Goal: Transaction & Acquisition: Purchase product/service

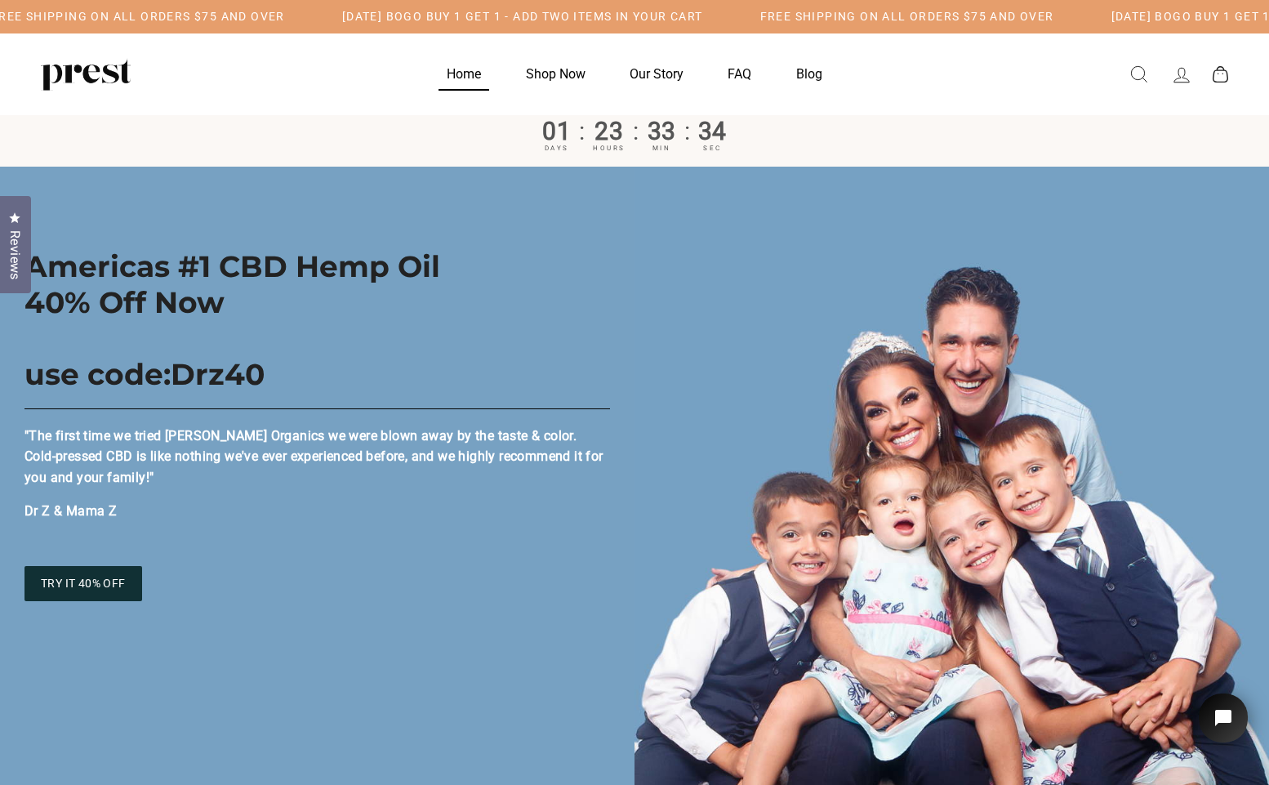
click at [451, 72] on link "Home" at bounding box center [463, 74] width 75 height 32
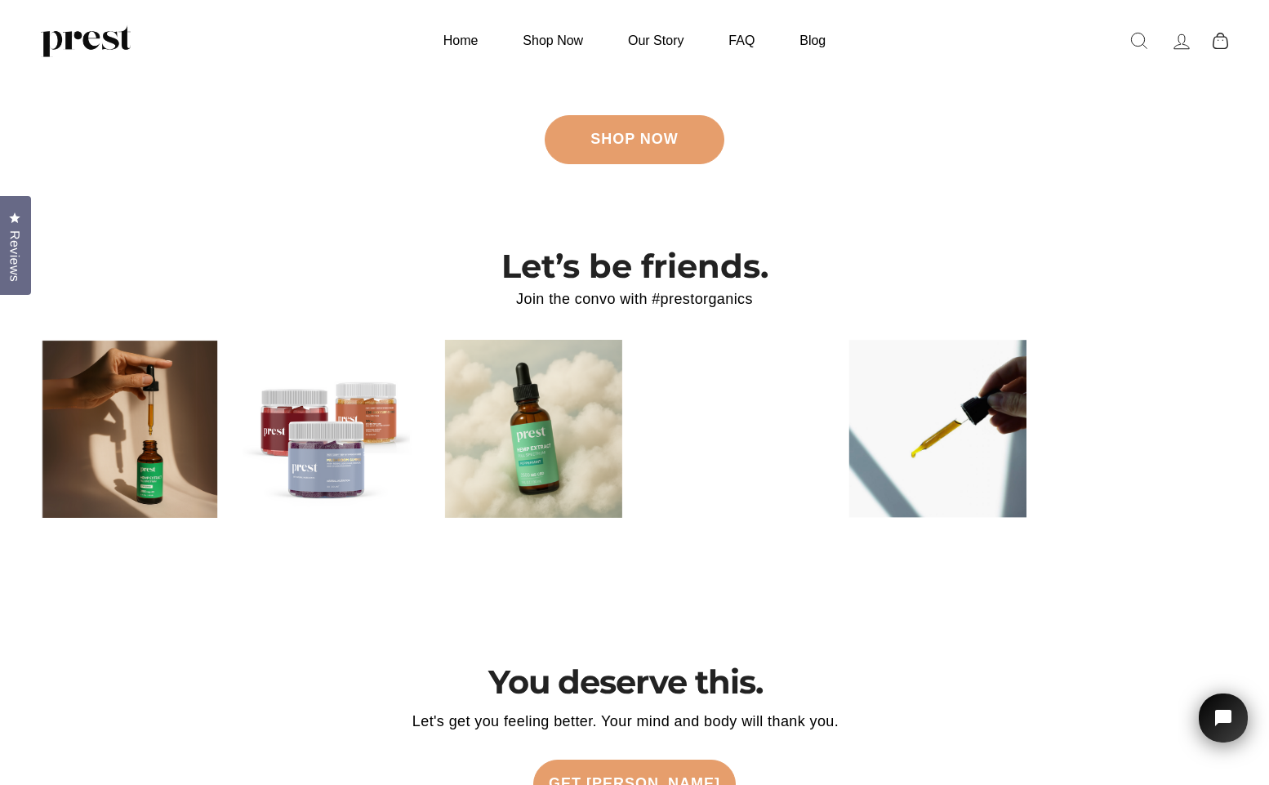
scroll to position [3807, 0]
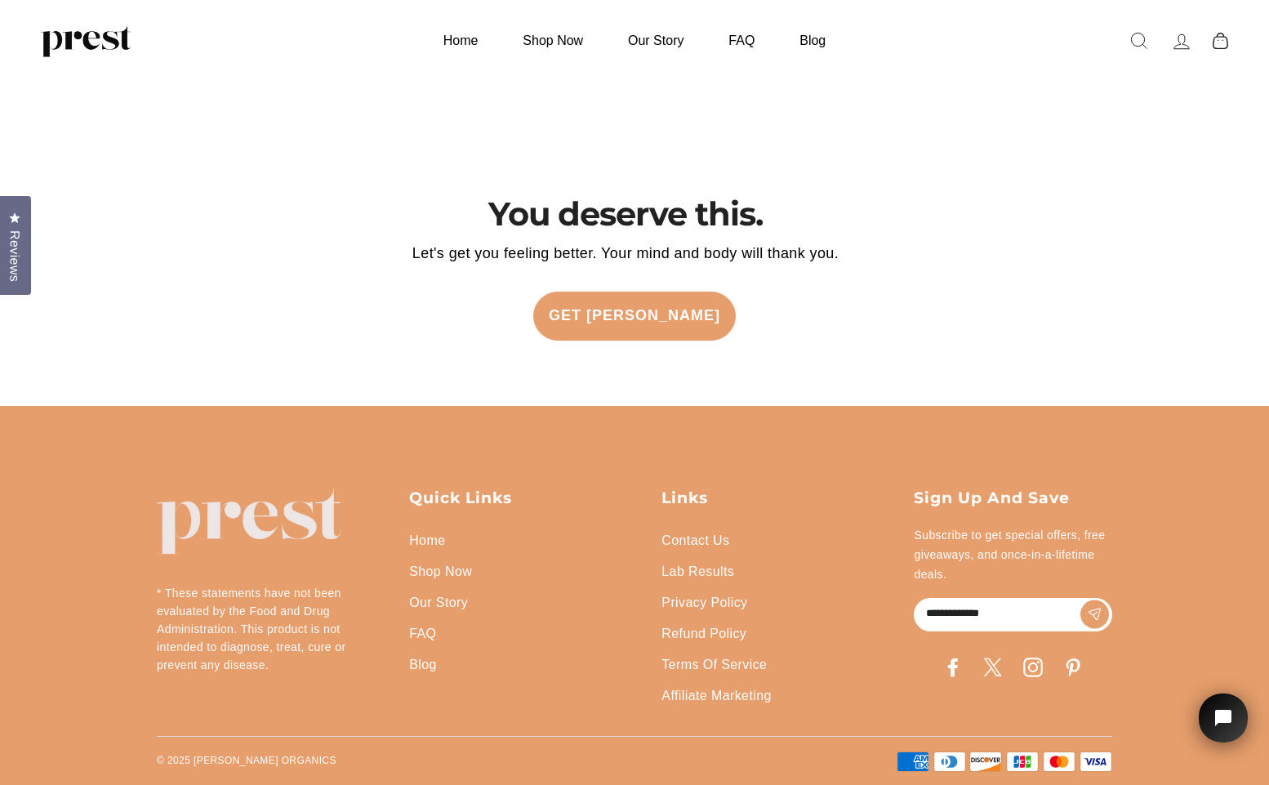
click at [437, 567] on link "Shop Now" at bounding box center [440, 571] width 63 height 31
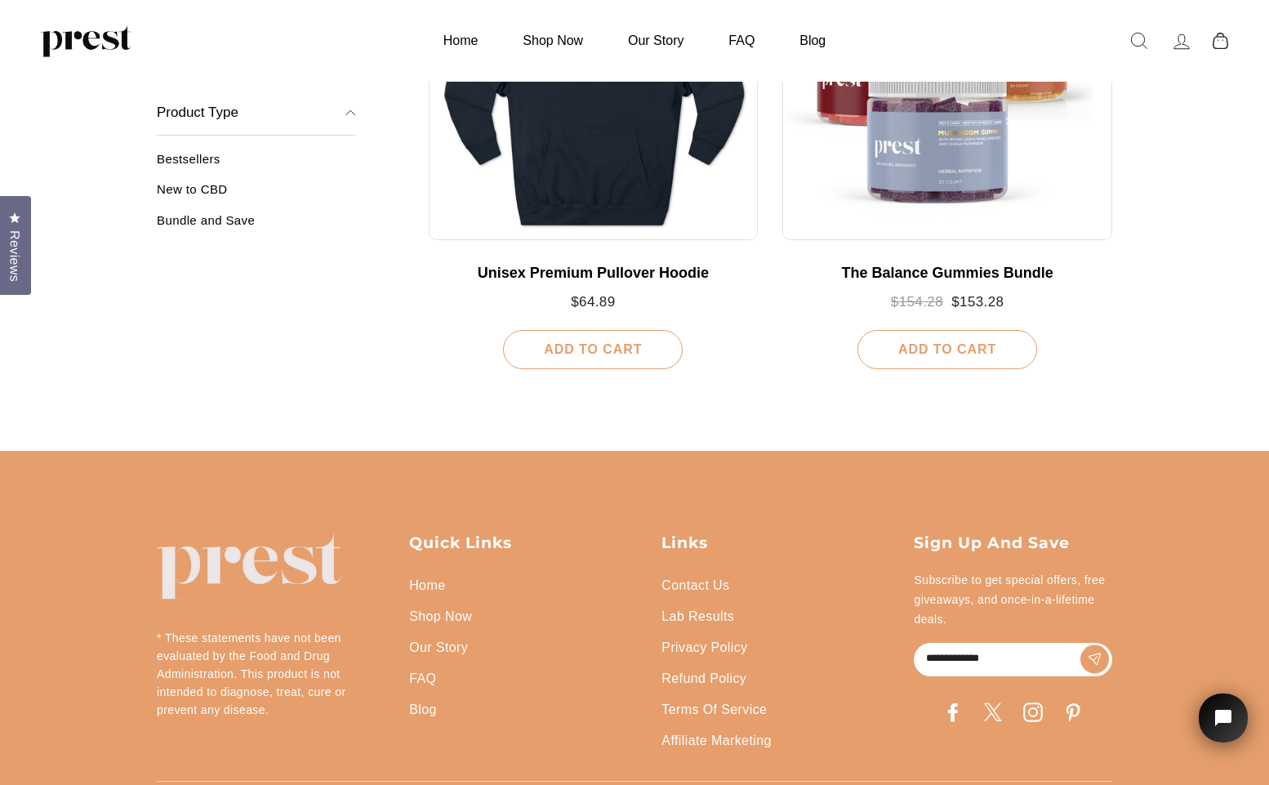
scroll to position [1923, 0]
